Goal: Information Seeking & Learning: Learn about a topic

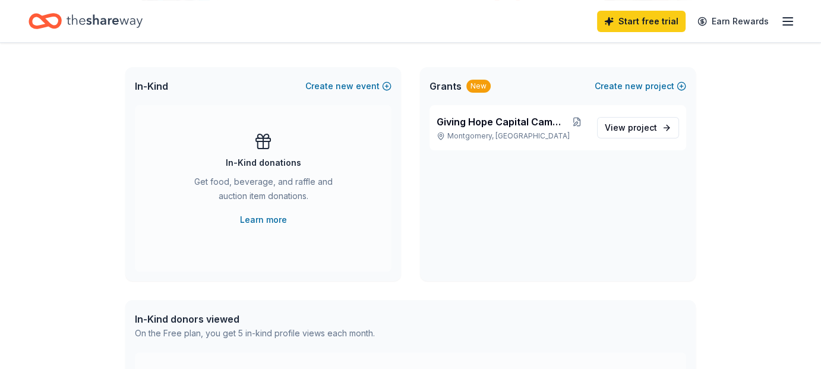
scroll to position [240, 0]
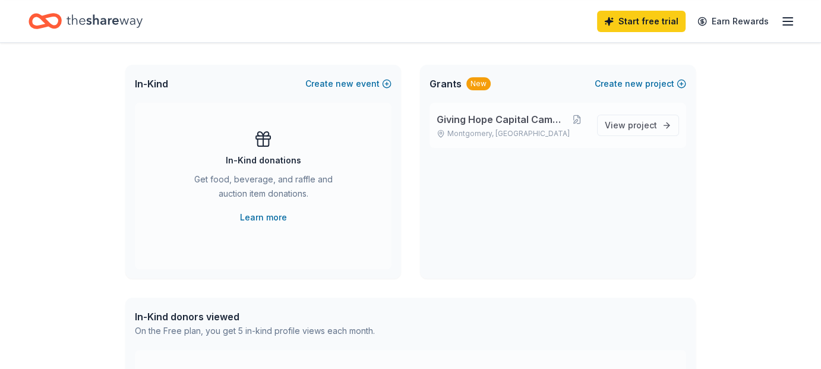
click at [538, 120] on span "Giving Hope Capital Campaign" at bounding box center [502, 119] width 130 height 14
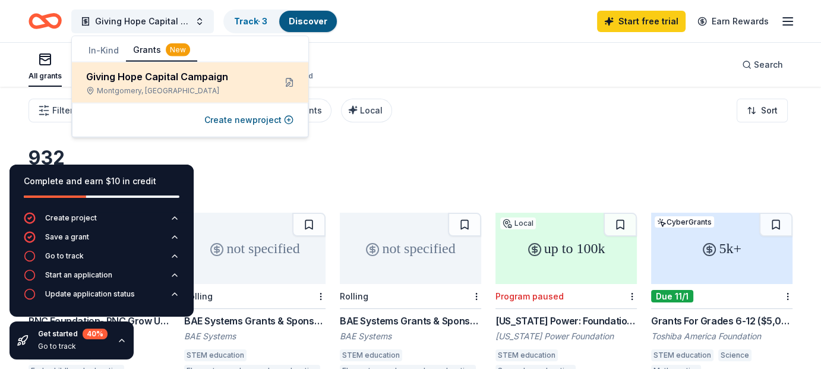
click at [210, 75] on div "Giving Hope Capital Campaign" at bounding box center [175, 77] width 179 height 14
click at [289, 82] on button at bounding box center [289, 82] width 19 height 19
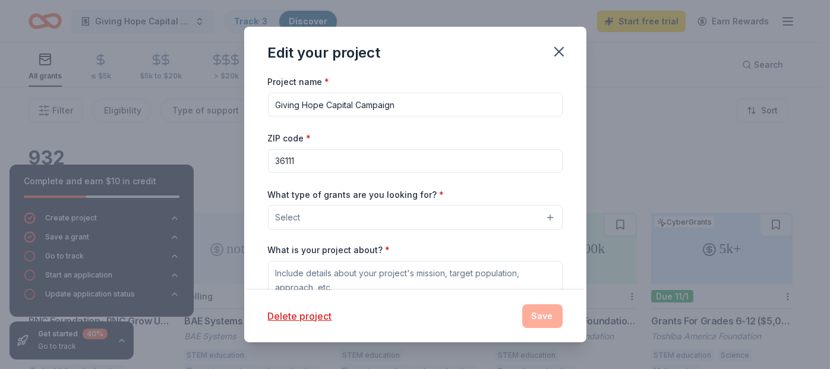
click at [541, 216] on button "Select" at bounding box center [415, 217] width 295 height 25
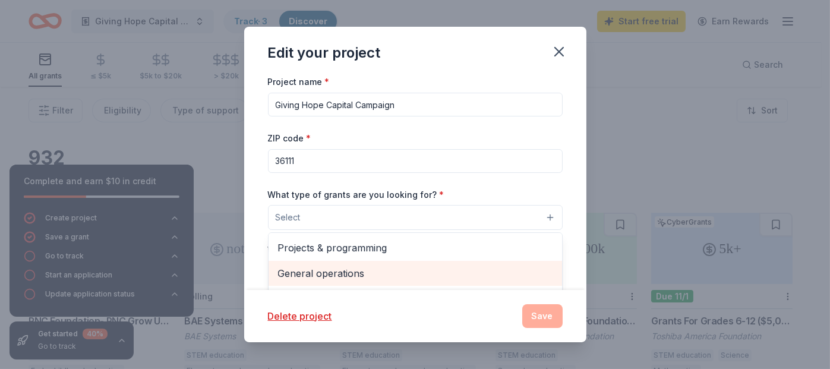
click at [348, 273] on span "General operations" at bounding box center [415, 273] width 274 height 15
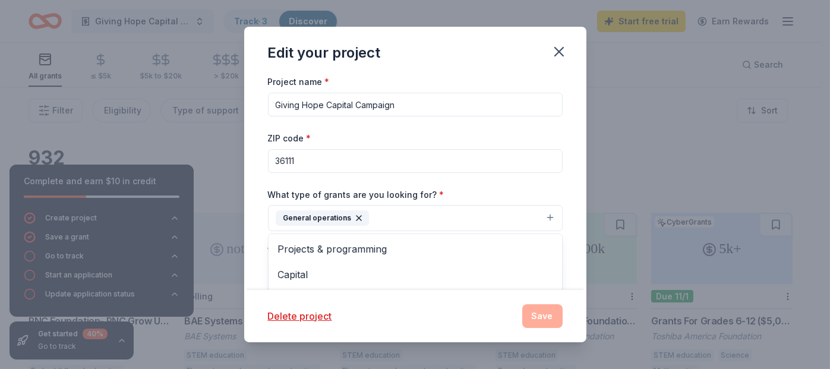
click at [545, 315] on div "Edit your project Project name * Giving Hope Capital Campaign ZIP code * 36111 …" at bounding box center [415, 184] width 342 height 315
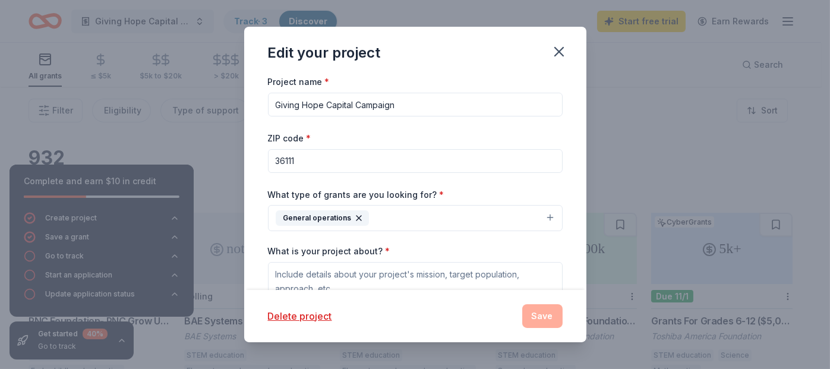
click at [542, 213] on button "General operations" at bounding box center [415, 218] width 295 height 26
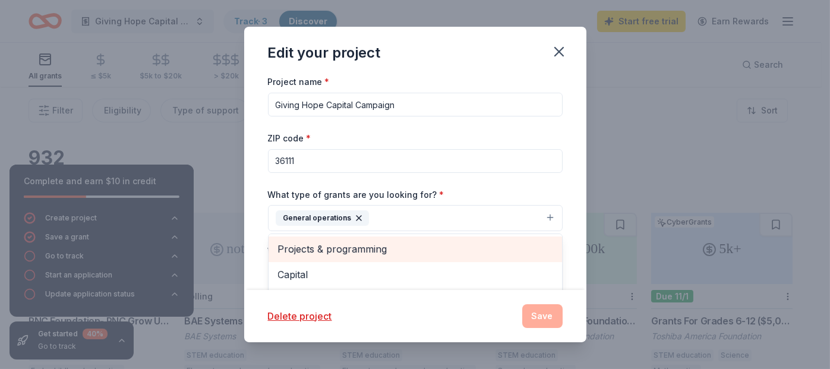
click at [336, 248] on span "Projects & programming" at bounding box center [415, 248] width 274 height 15
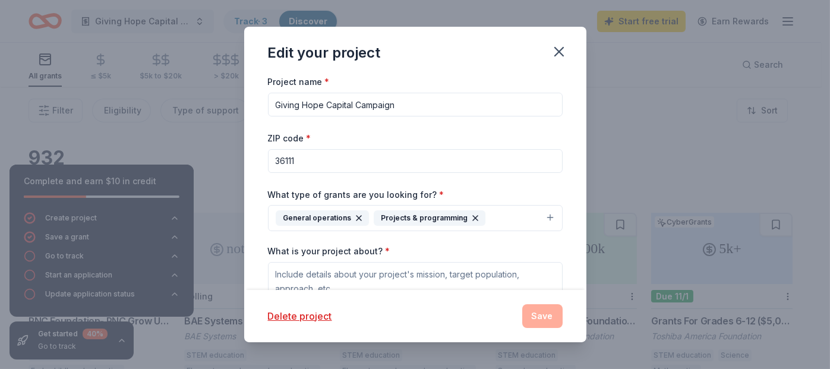
click at [470, 217] on icon "button" at bounding box center [475, 218] width 10 height 10
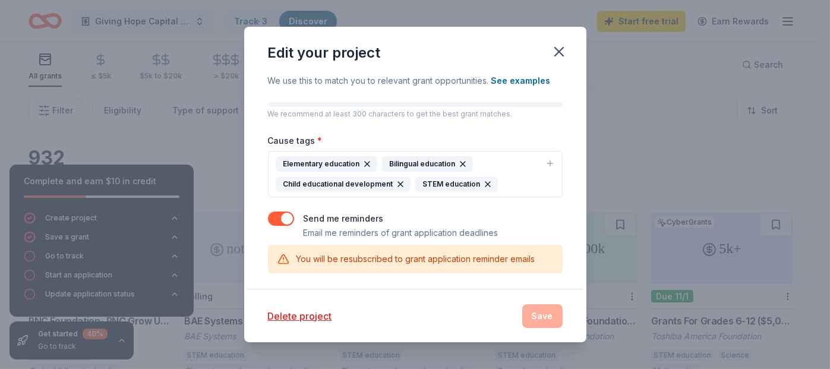
scroll to position [241, 0]
click at [451, 181] on div "STEM education" at bounding box center [456, 183] width 83 height 15
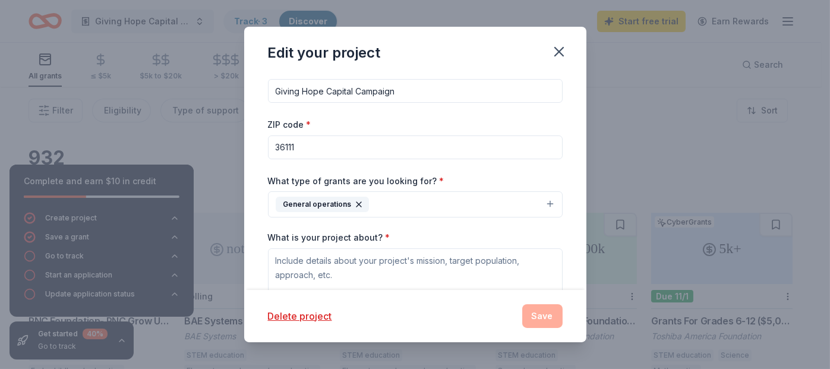
scroll to position [14, 0]
click at [539, 200] on button "General operations" at bounding box center [415, 204] width 295 height 26
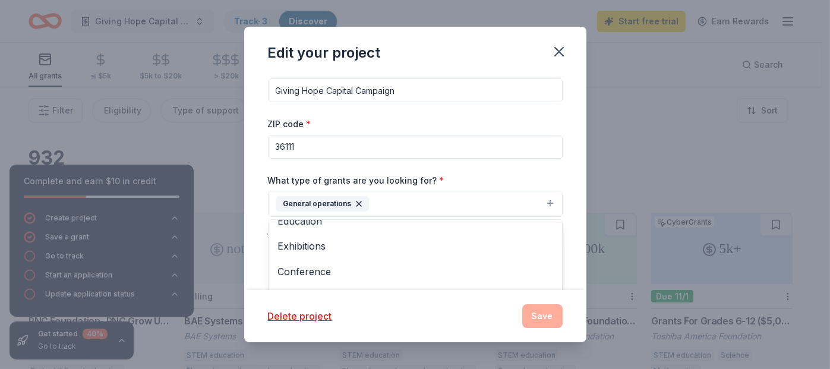
scroll to position [94, 0]
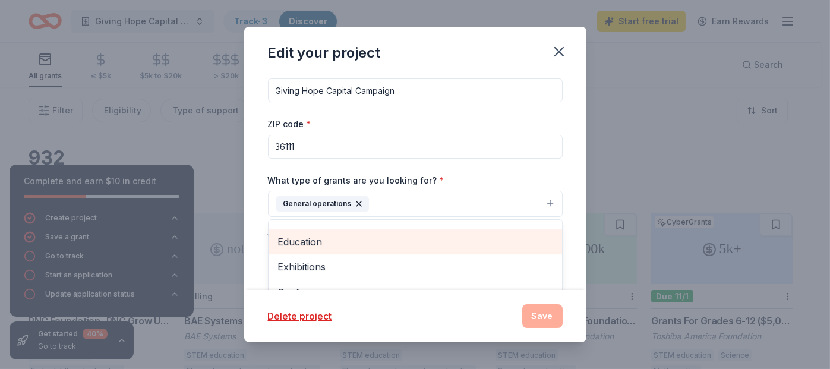
click at [314, 240] on span "Education" at bounding box center [415, 241] width 274 height 15
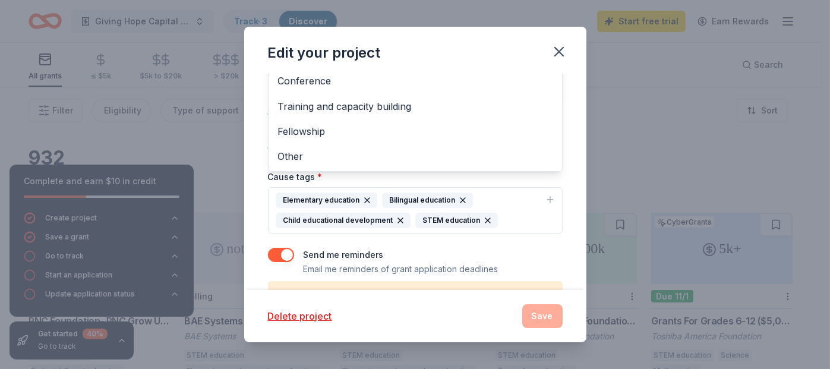
scroll to position [198, 0]
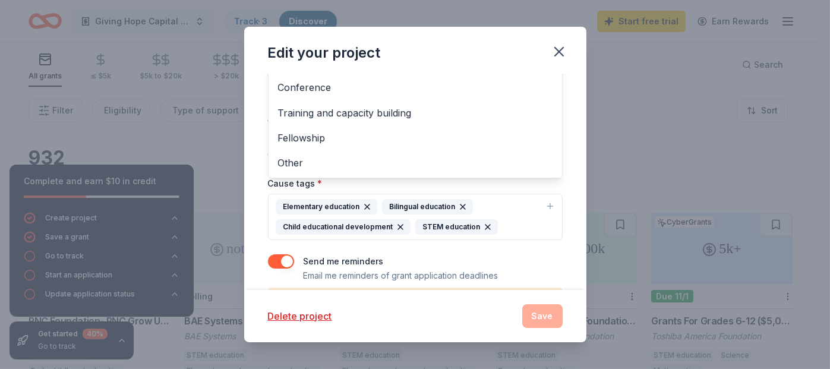
click at [557, 129] on div "Project name * Giving Hope Capital Campaign ZIP code * 36111 What type of grant…" at bounding box center [415, 181] width 342 height 215
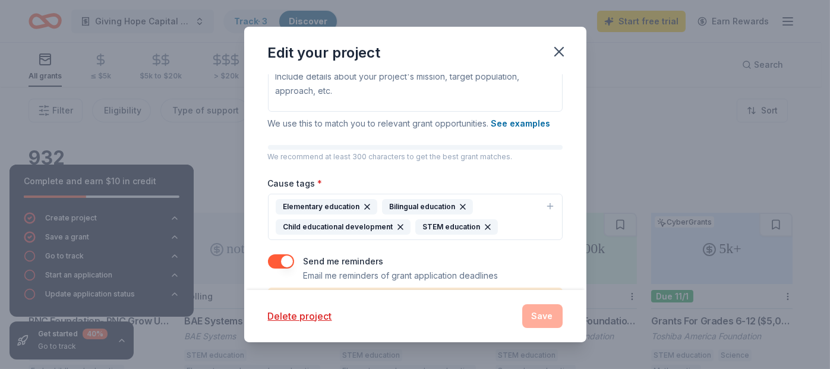
scroll to position [35, 0]
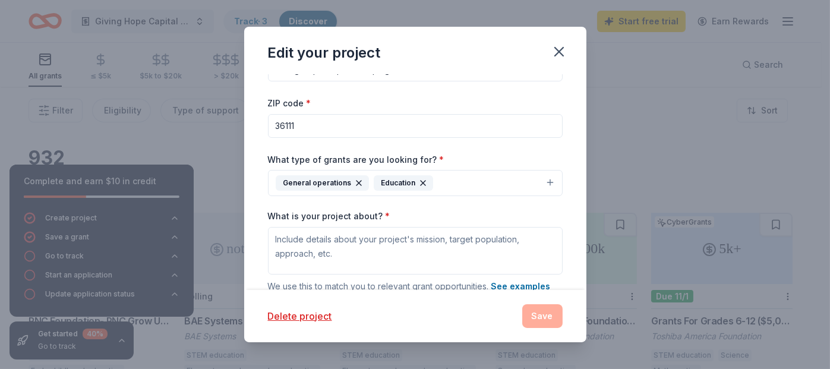
click at [356, 181] on icon "button" at bounding box center [358, 183] width 5 height 5
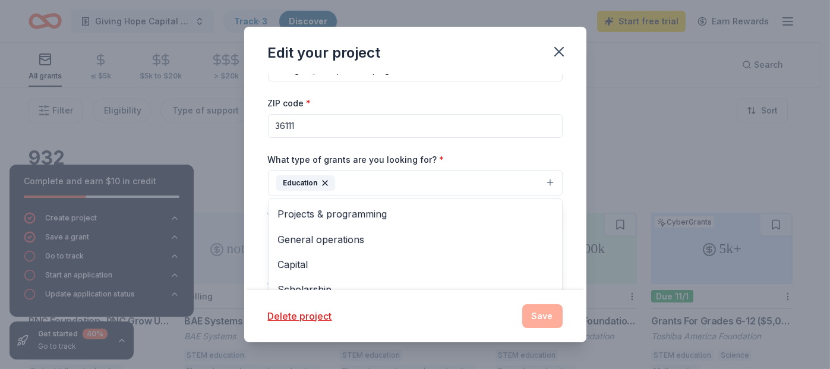
click at [566, 194] on div "Project name * Giving Hope Capital Campaign ZIP code * 36111 What type of grant…" at bounding box center [415, 181] width 342 height 215
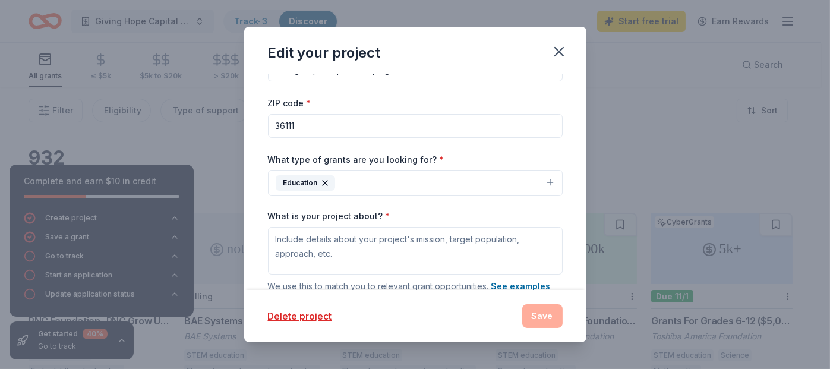
click at [295, 124] on input "36111" at bounding box center [415, 126] width 295 height 24
type input "36116"
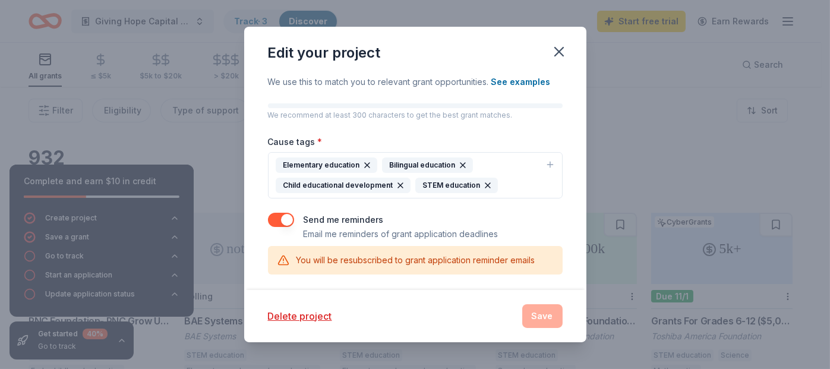
scroll to position [241, 0]
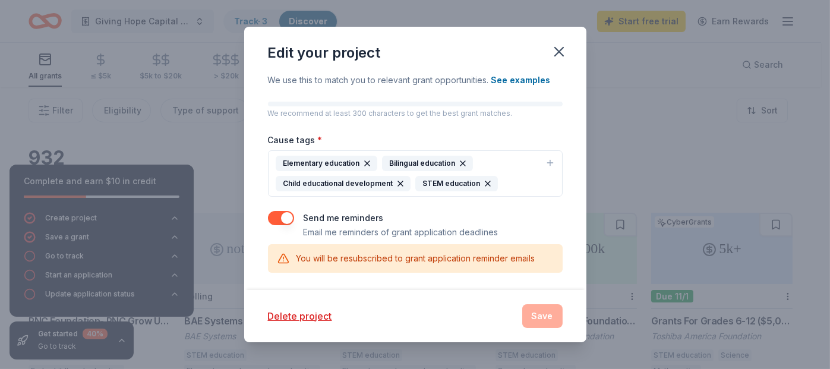
click at [459, 159] on icon "button" at bounding box center [463, 164] width 10 height 10
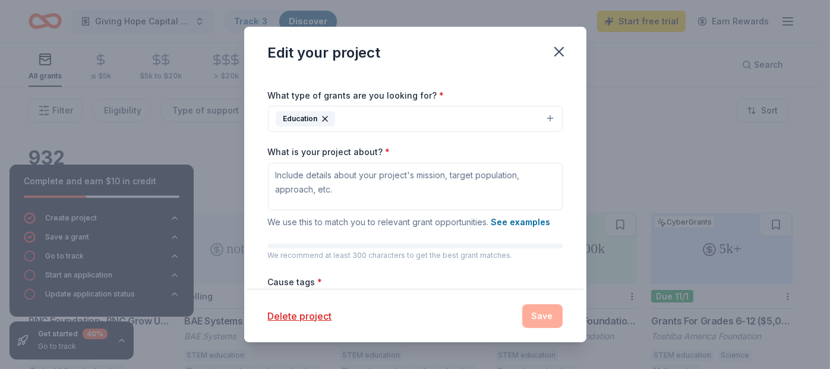
scroll to position [0, 0]
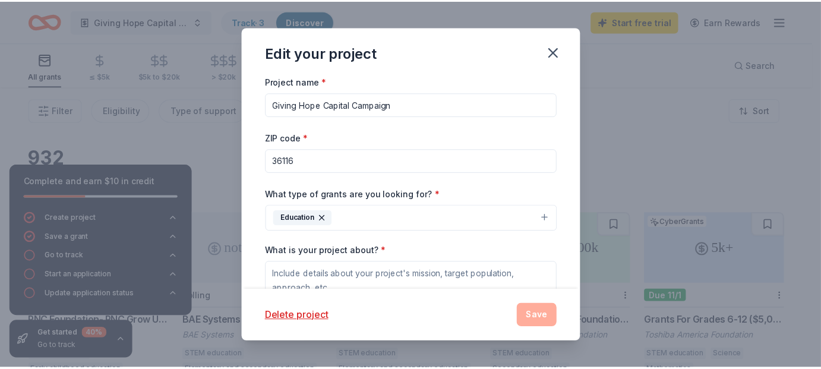
scroll to position [240, 0]
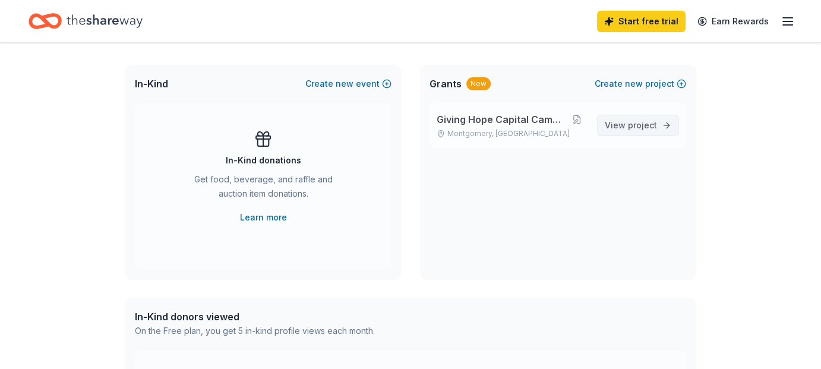
click at [643, 124] on span "project" at bounding box center [642, 125] width 29 height 10
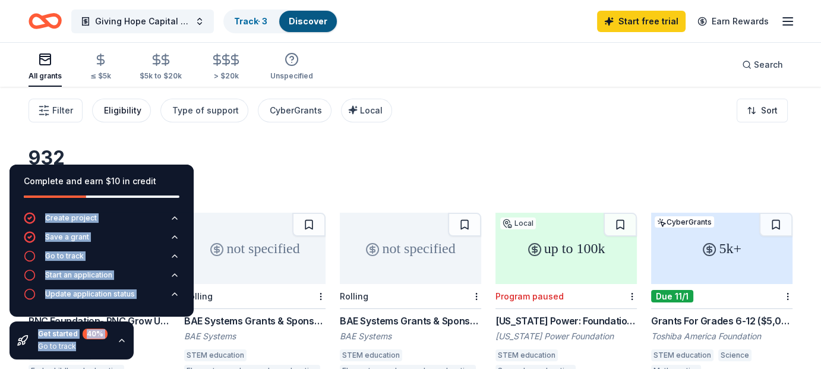
click at [124, 109] on div "Eligibility" at bounding box center [122, 110] width 37 height 14
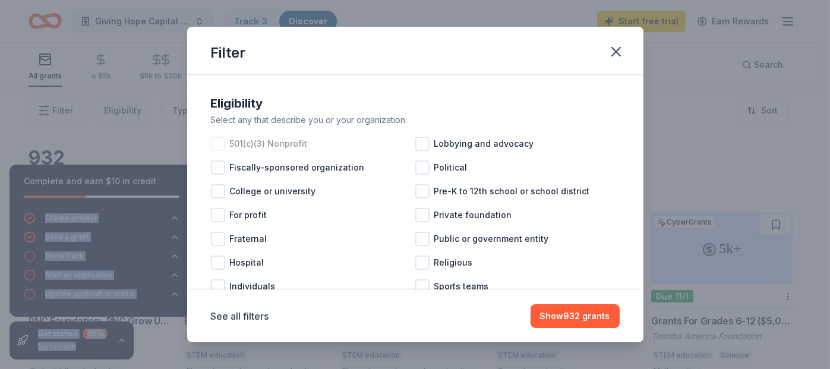
click at [217, 143] on div at bounding box center [218, 144] width 14 height 14
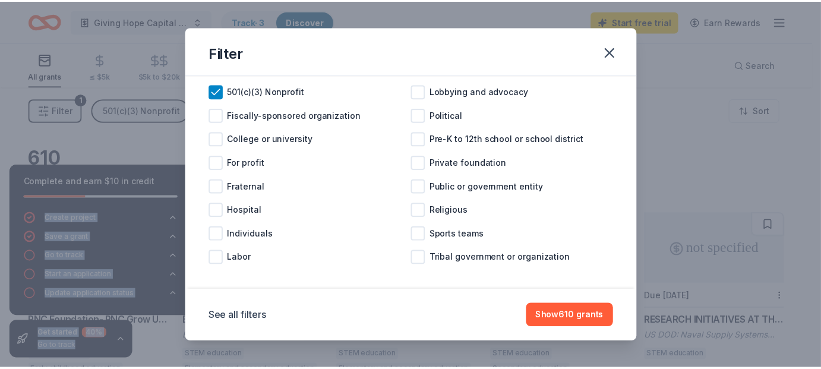
scroll to position [61, 0]
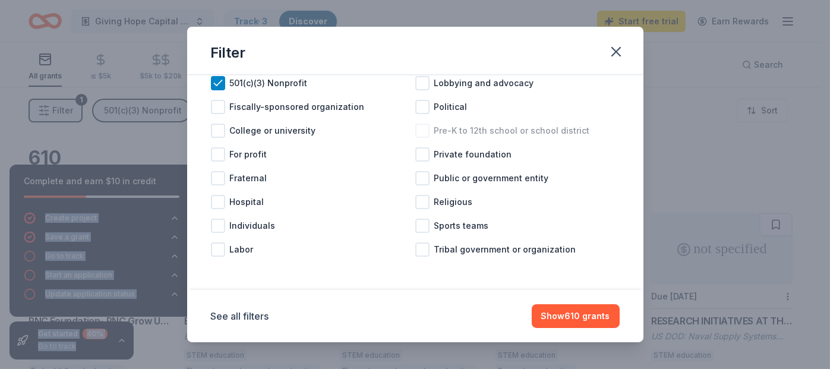
click at [416, 131] on div at bounding box center [422, 131] width 14 height 14
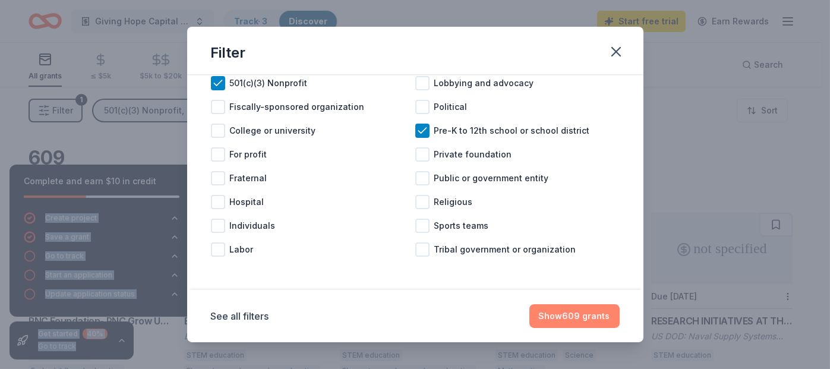
click at [583, 313] on button "Show 609 grants" at bounding box center [574, 316] width 90 height 24
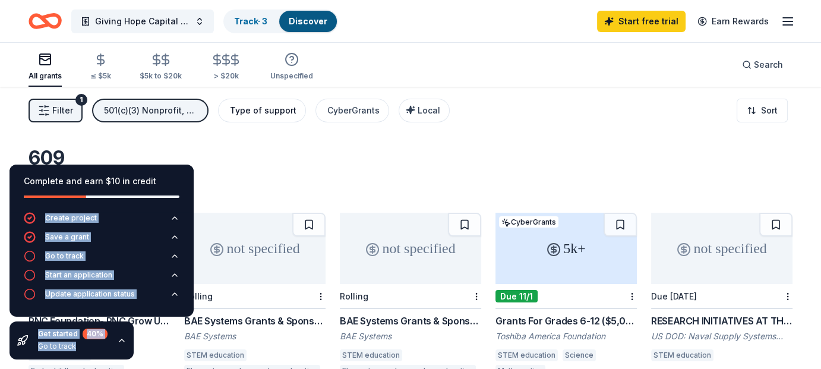
click at [255, 112] on div "Type of support" at bounding box center [263, 110] width 67 height 14
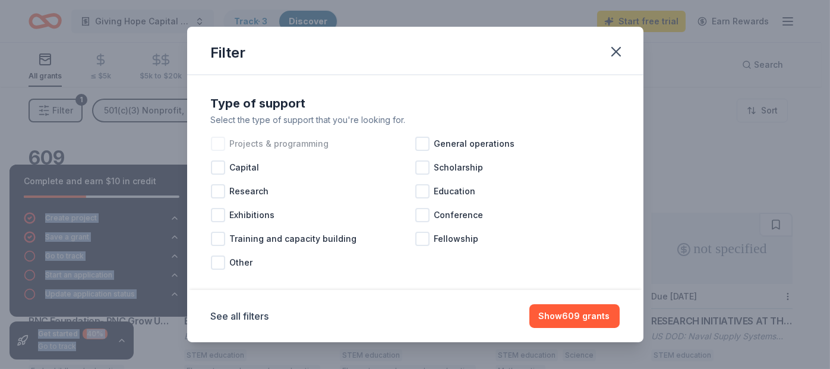
click at [215, 143] on div at bounding box center [218, 144] width 14 height 14
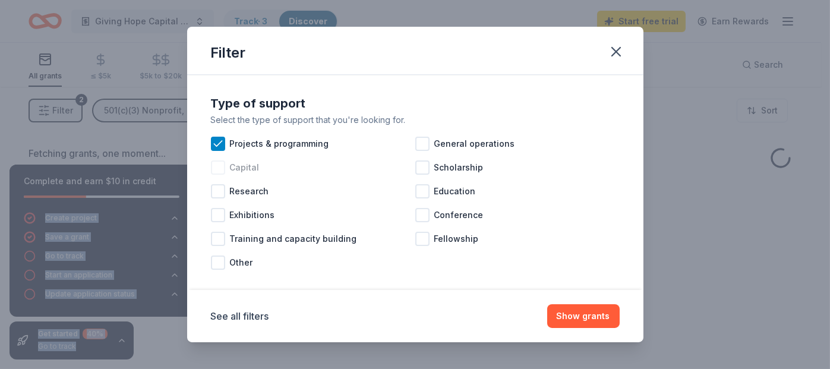
click at [220, 170] on div at bounding box center [218, 167] width 14 height 14
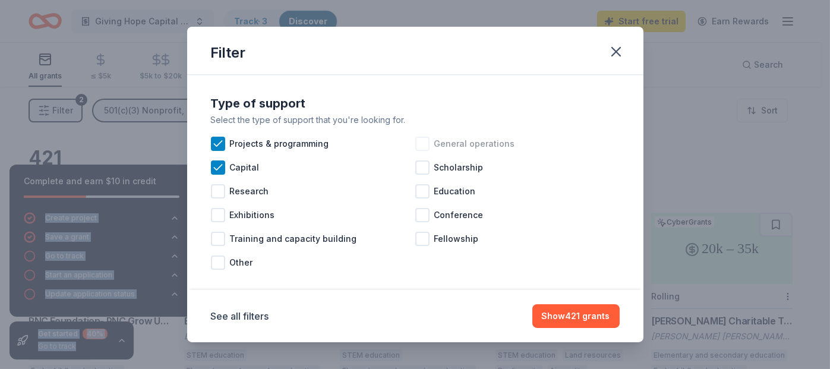
click at [415, 144] on div at bounding box center [422, 144] width 14 height 14
drag, startPoint x: 416, startPoint y: 169, endPoint x: 416, endPoint y: 177, distance: 8.3
click at [416, 172] on div at bounding box center [422, 167] width 14 height 14
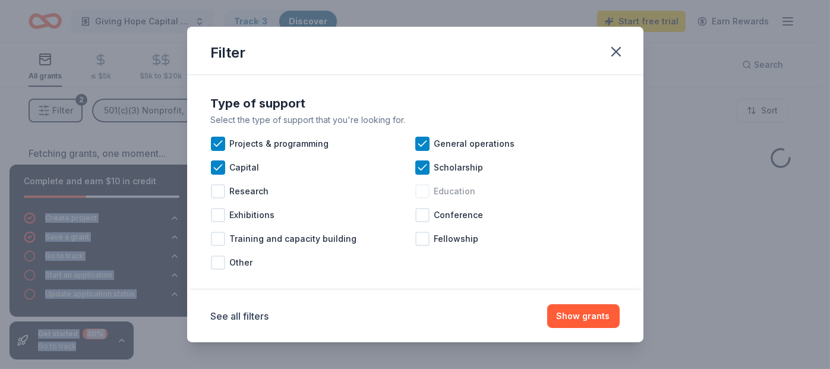
click at [419, 200] on div "Education" at bounding box center [517, 191] width 204 height 24
click at [589, 317] on button "Show grants" at bounding box center [583, 316] width 72 height 24
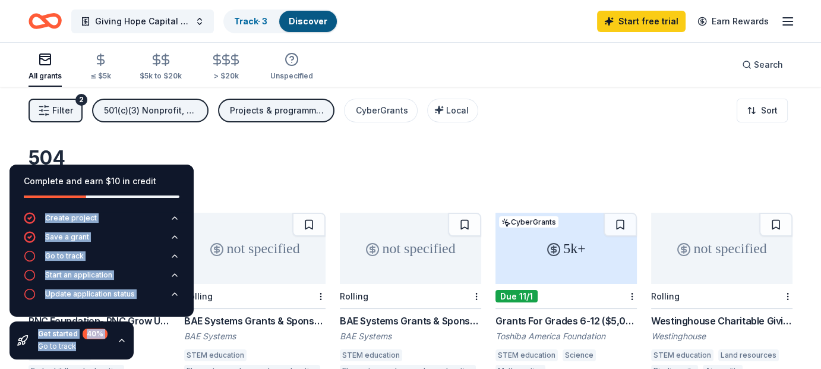
click at [196, 166] on div "Complete and earn $10 in credit Create project Save a grant Go to track Start a…" at bounding box center [101, 262] width 203 height 214
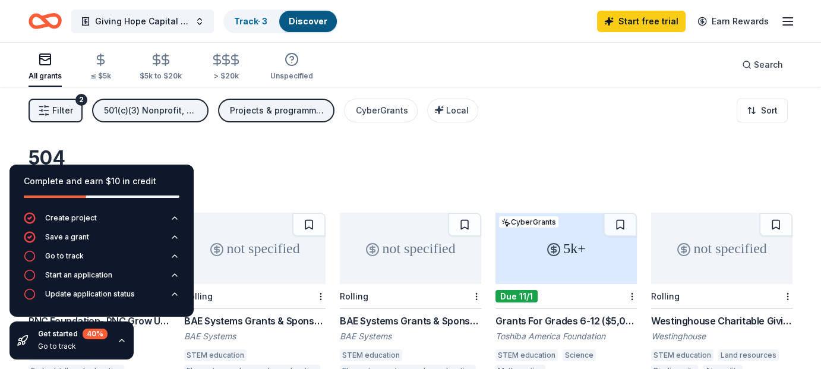
click at [162, 175] on div "Complete and earn $10 in credit" at bounding box center [102, 181] width 156 height 14
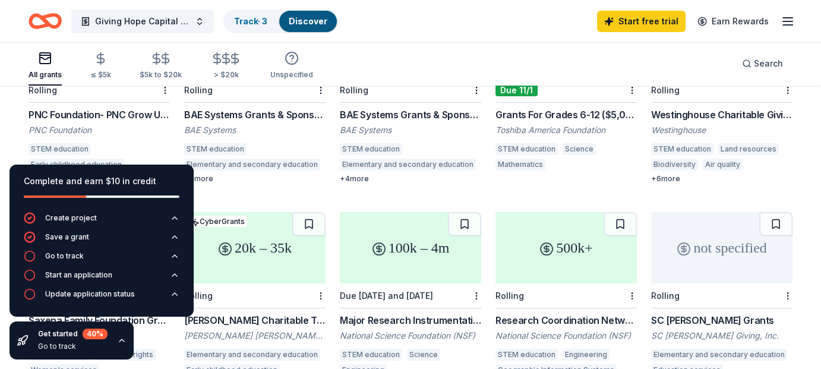
scroll to position [201, 0]
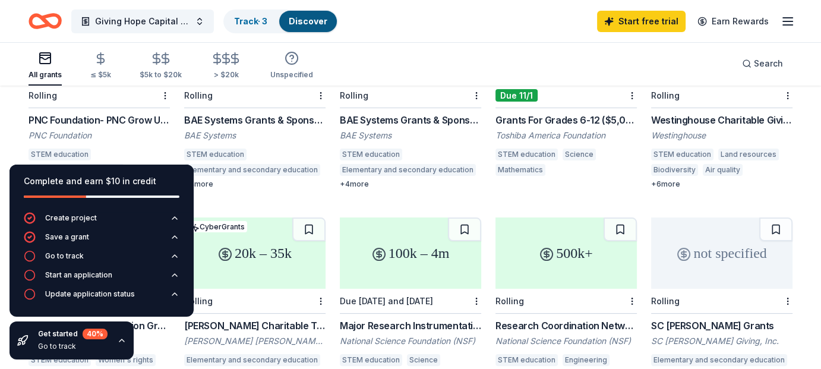
click at [84, 113] on div "PNC Foundation- PNC Grow Up Great" at bounding box center [99, 120] width 141 height 14
